Goal: Transaction & Acquisition: Obtain resource

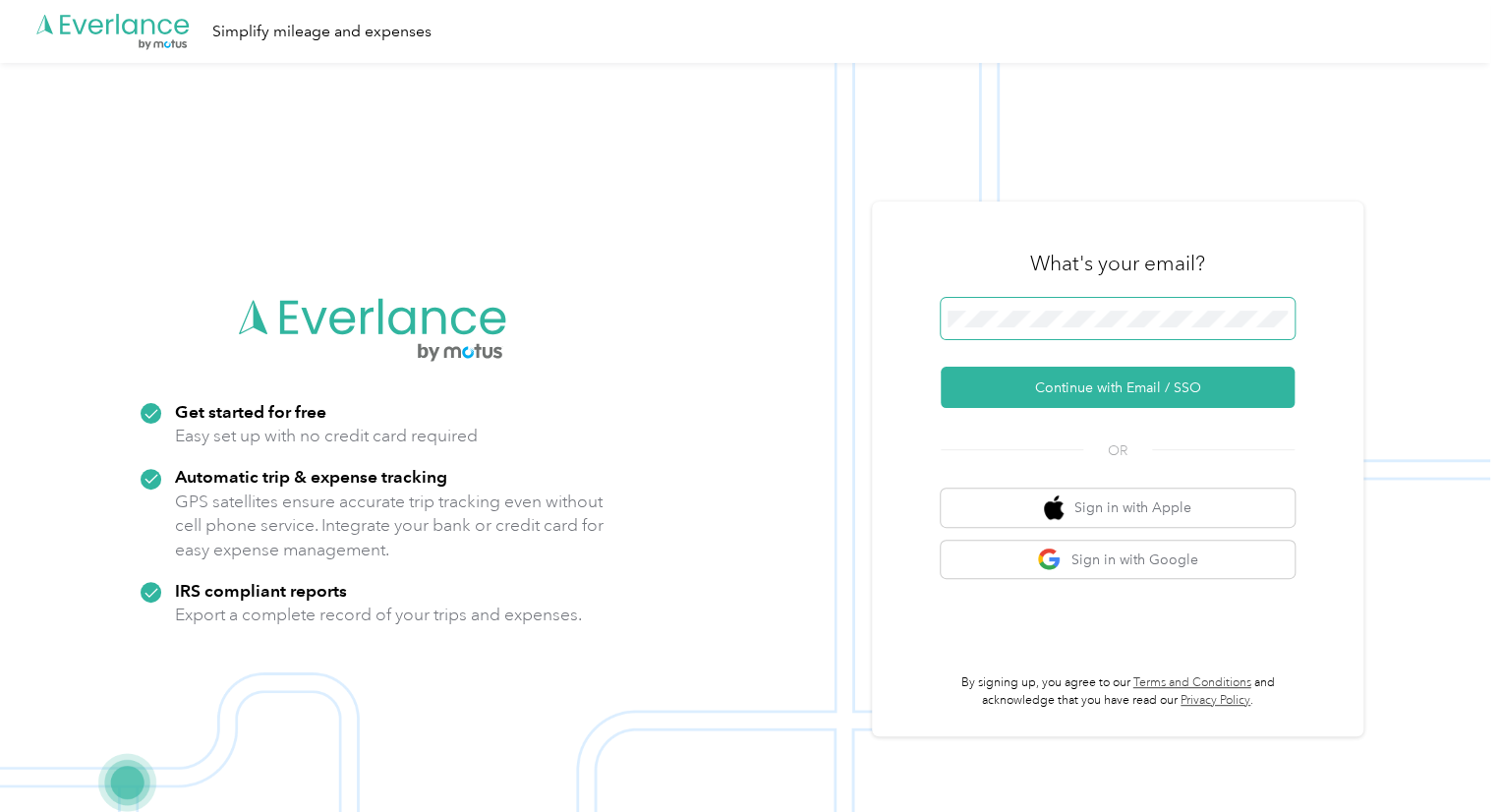
click at [1015, 308] on span at bounding box center [1118, 319] width 354 height 41
click at [1061, 399] on button "Continue with Email / SSO" at bounding box center [1118, 387] width 354 height 41
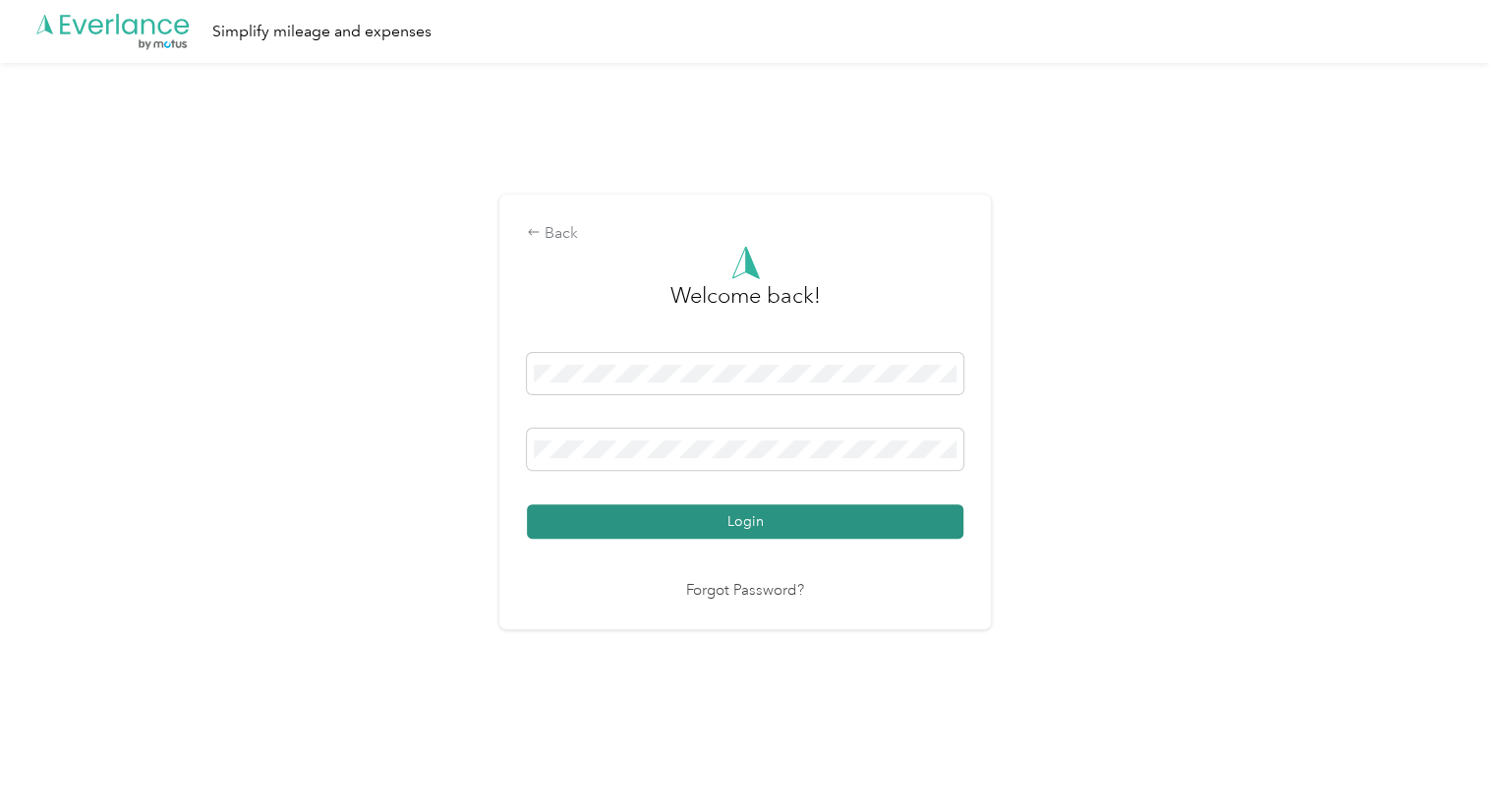
click at [746, 506] on button "Login" at bounding box center [746, 521] width 437 height 34
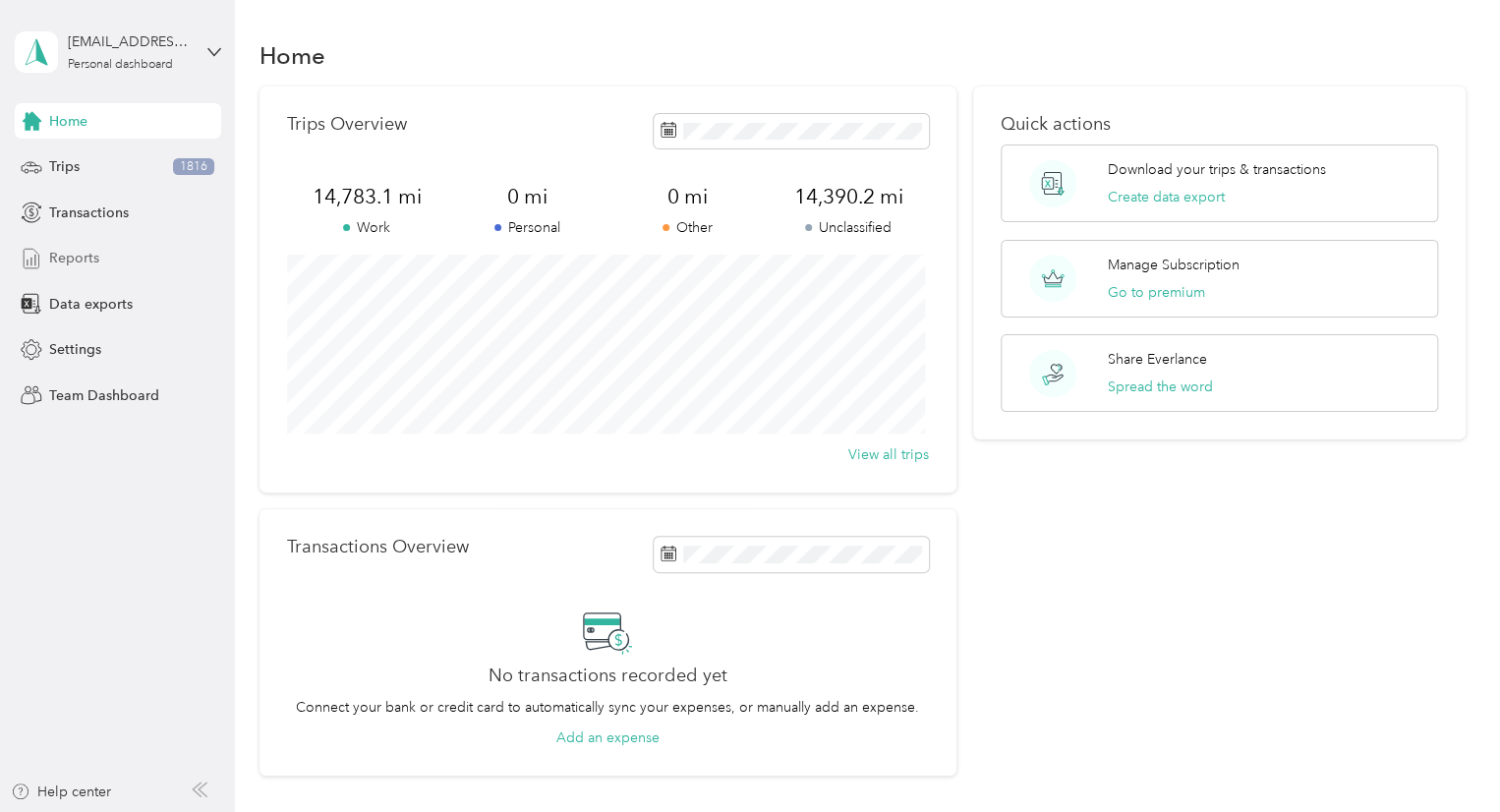
click at [69, 261] on span "Reports" at bounding box center [74, 258] width 50 height 21
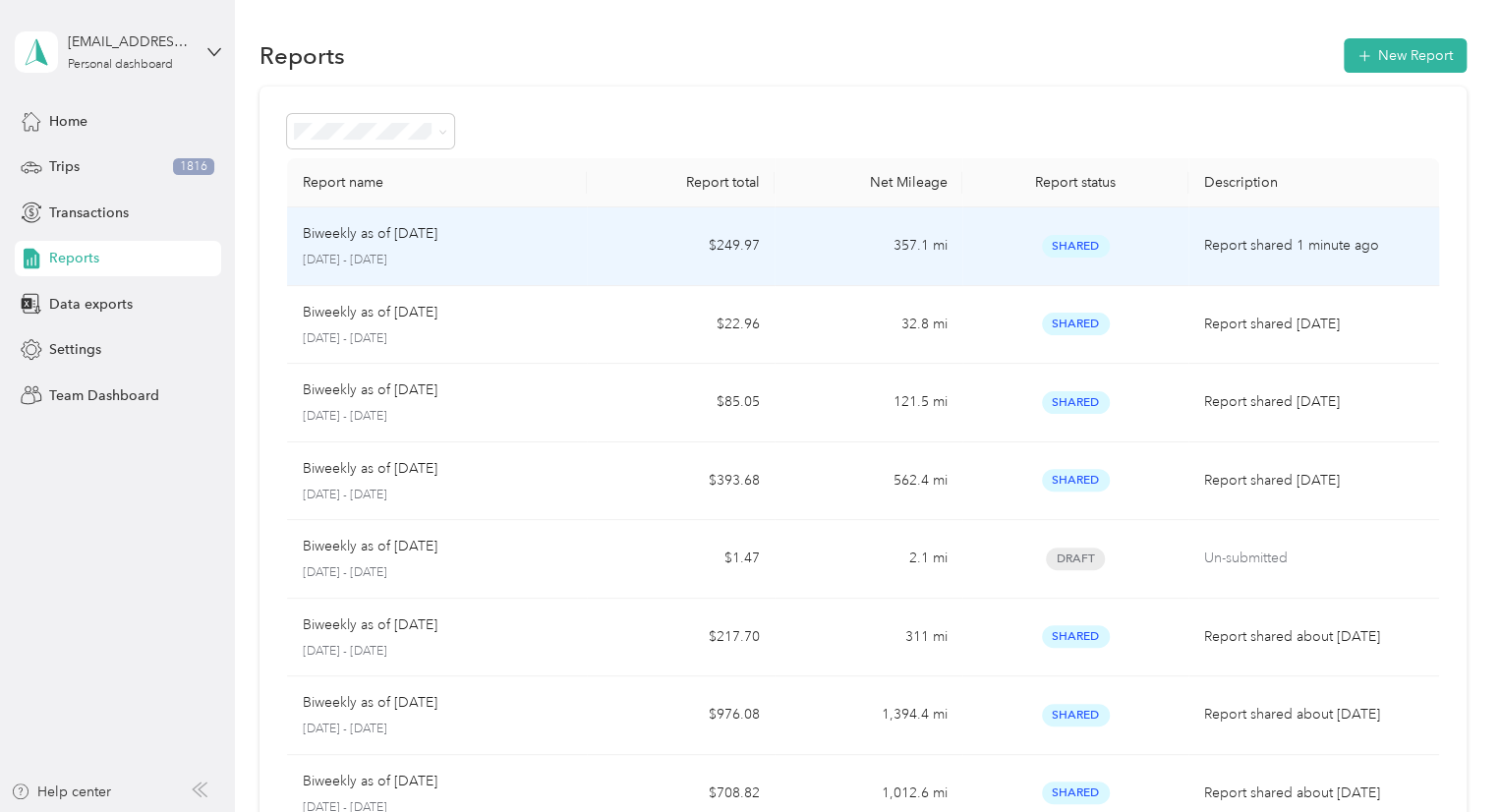
click at [630, 257] on td "$249.97" at bounding box center [681, 247] width 188 height 79
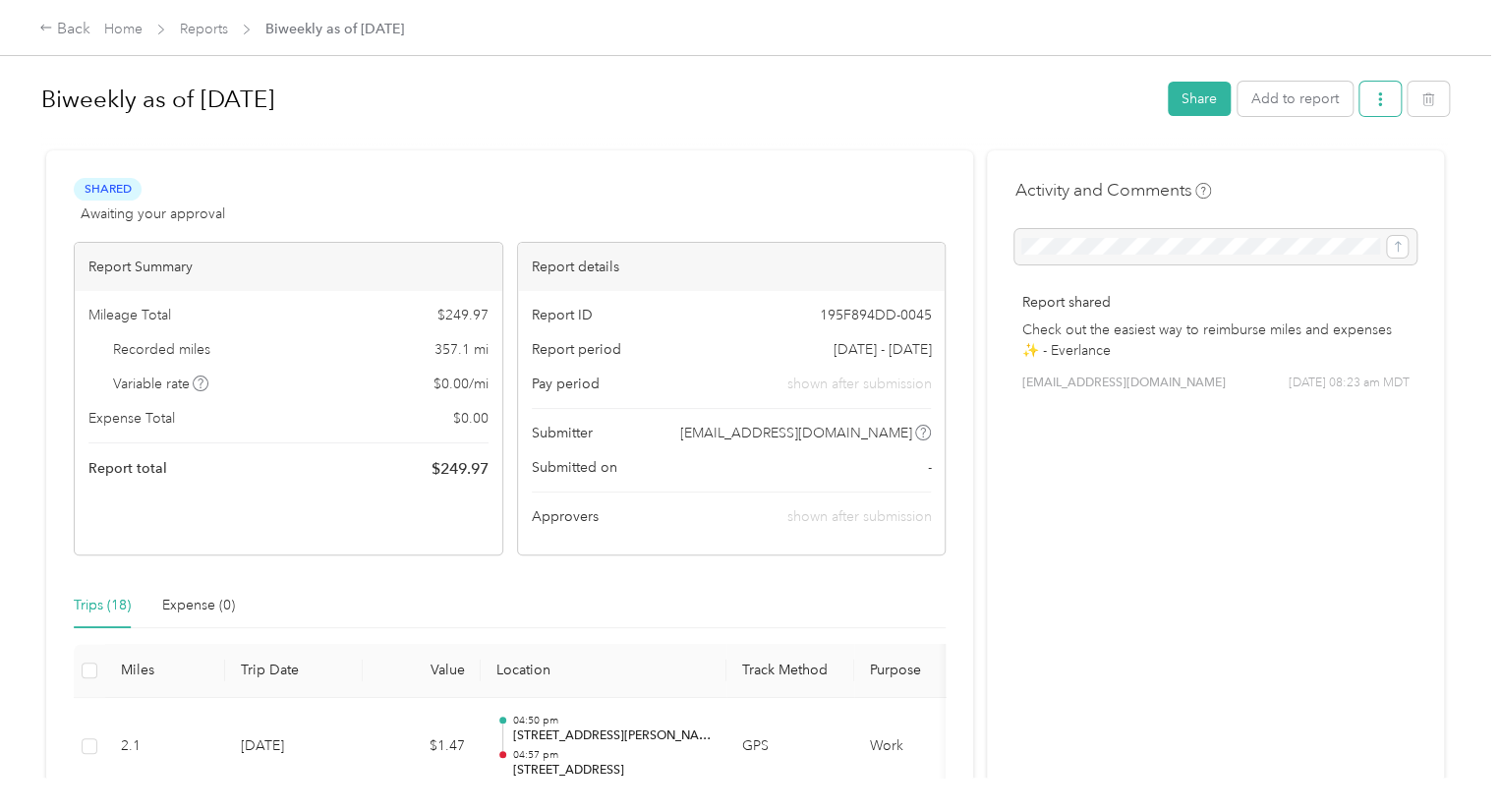
click at [1363, 98] on button "button" at bounding box center [1380, 98] width 41 height 34
click at [1289, 178] on span "Download" at bounding box center [1320, 170] width 65 height 21
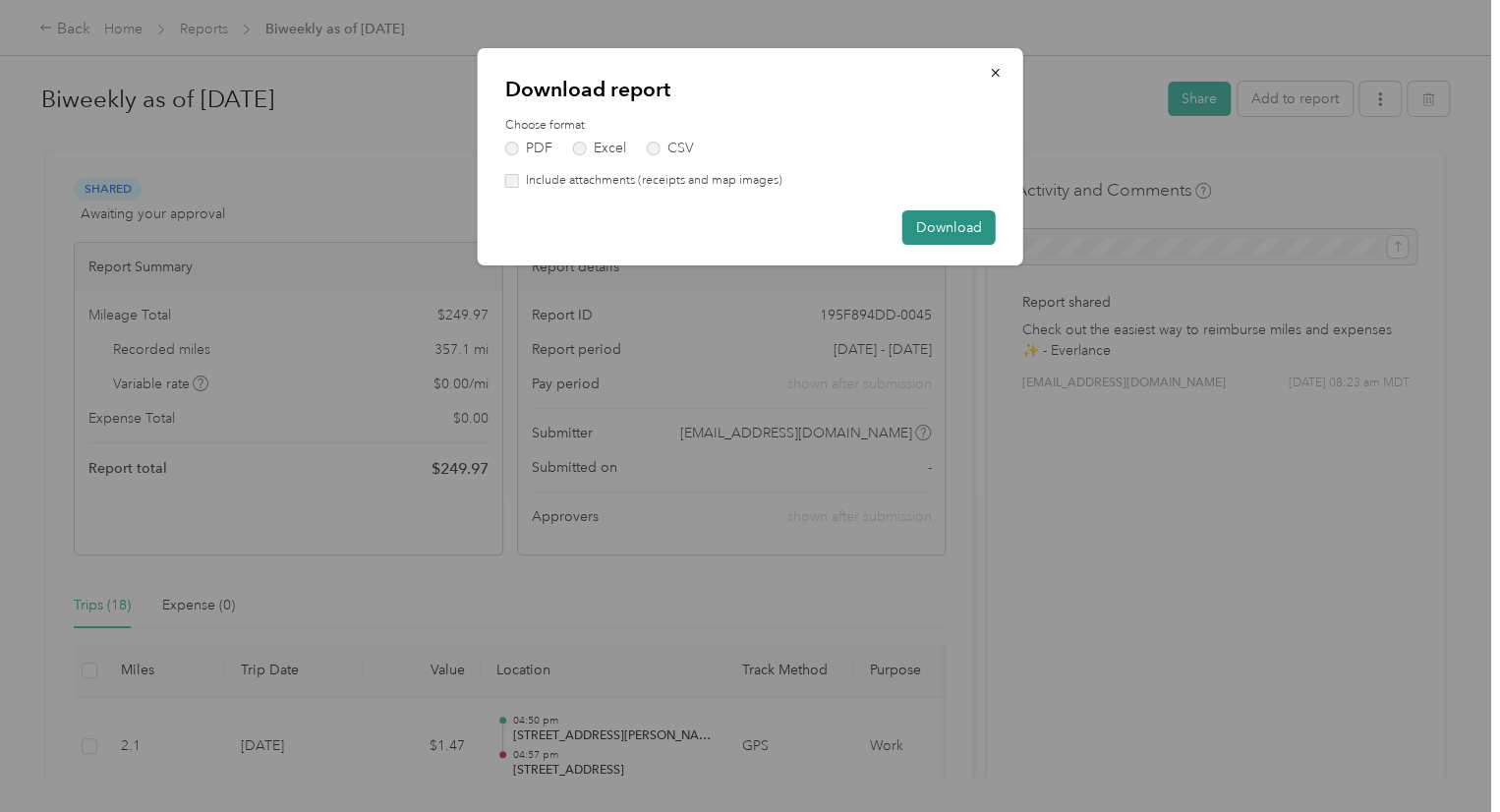
click at [932, 237] on button "Download" at bounding box center [949, 227] width 93 height 34
